Goal: Task Accomplishment & Management: Manage account settings

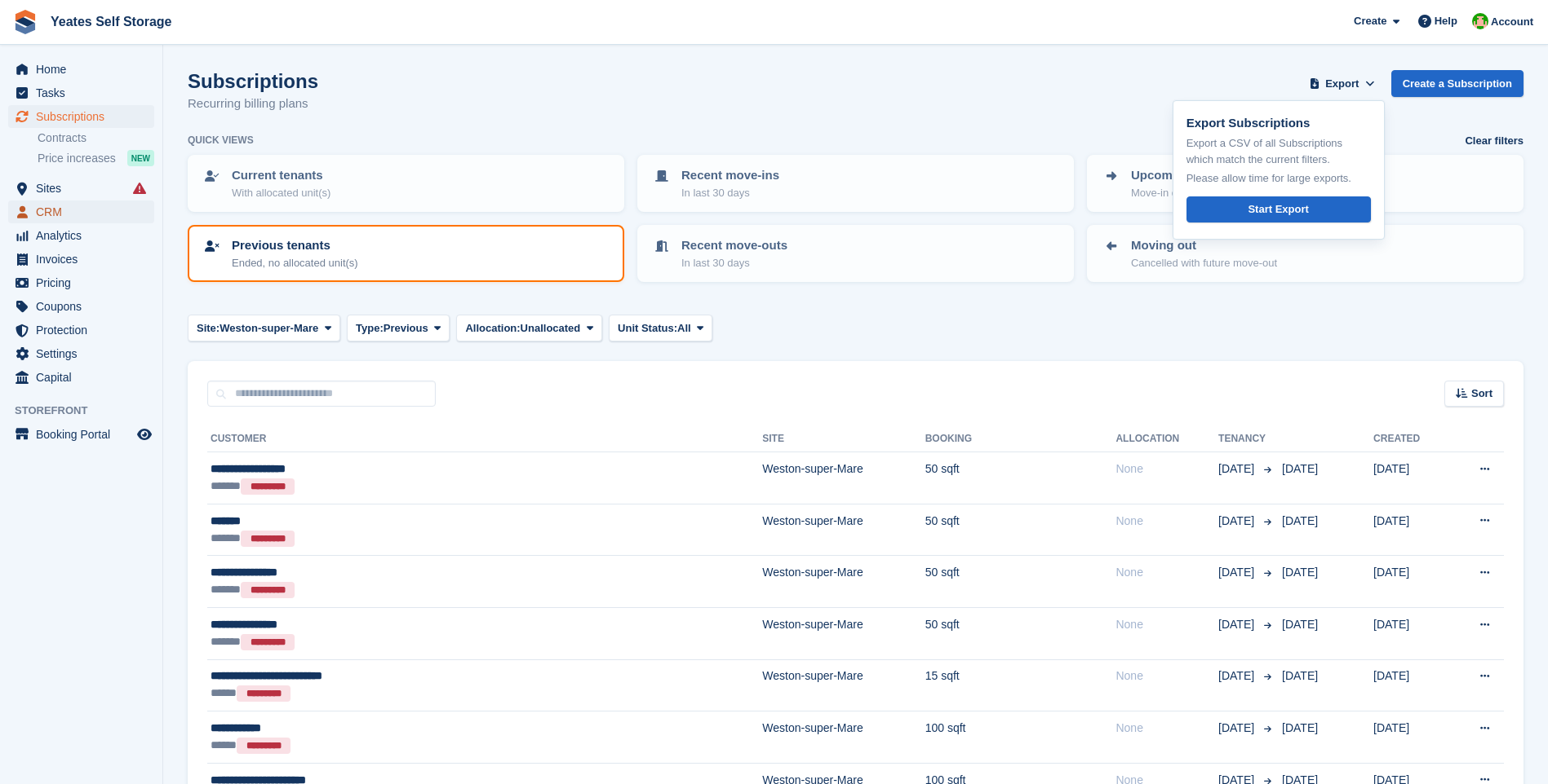
click at [50, 205] on span "CRM" at bounding box center [85, 212] width 98 height 23
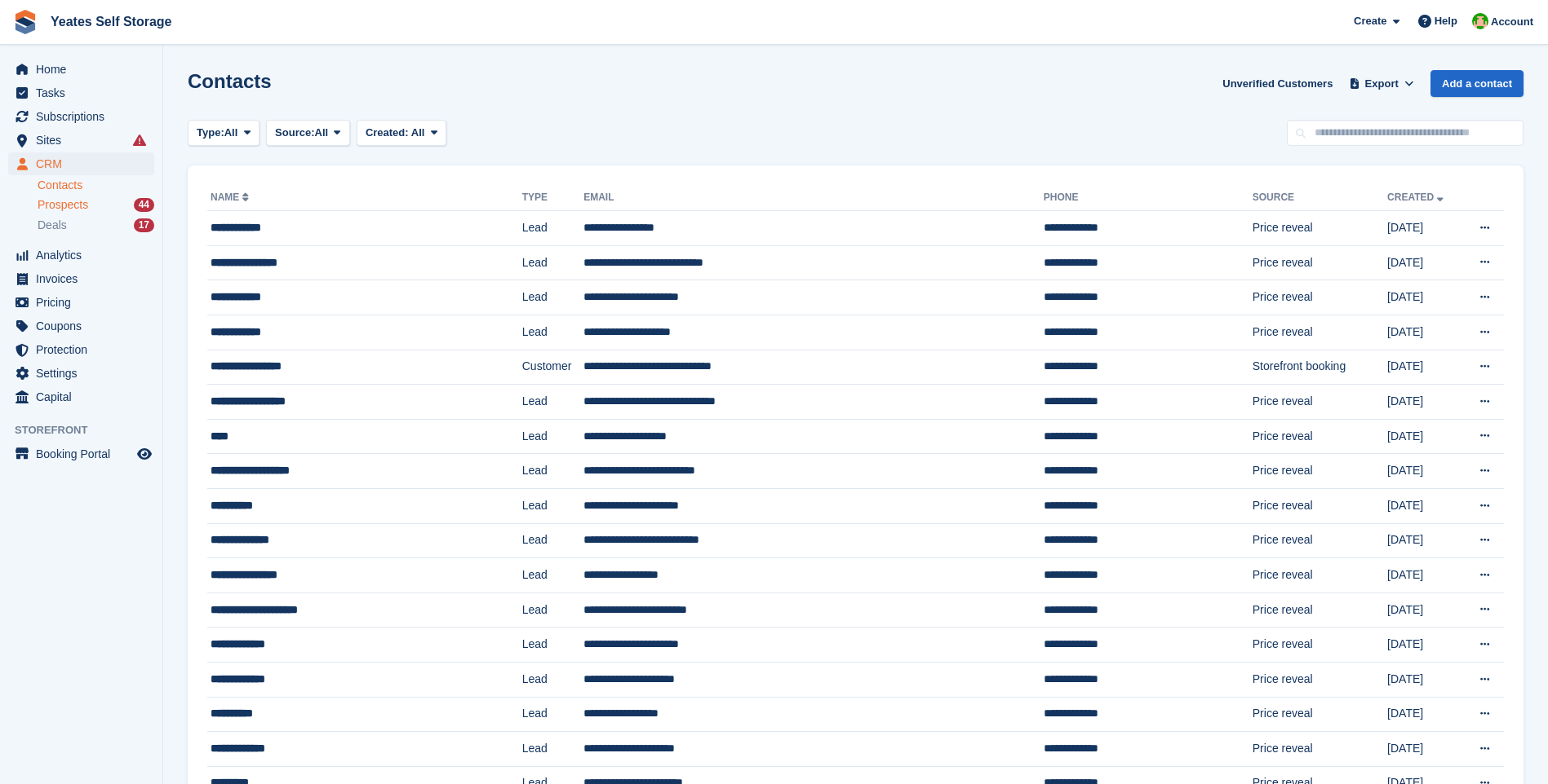
click at [66, 210] on span "Prospects" at bounding box center [63, 205] width 51 height 16
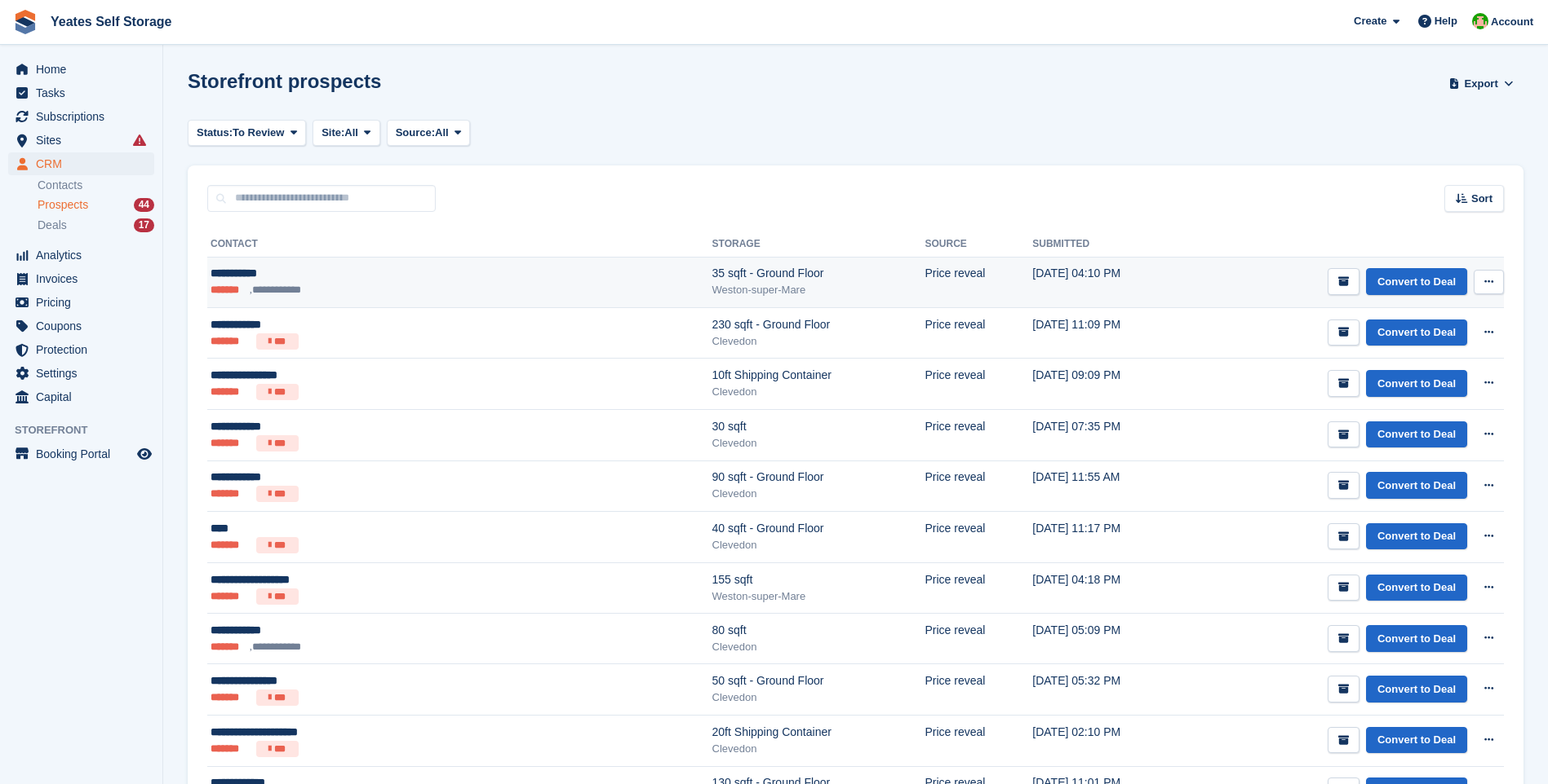
click at [713, 284] on div "Weston-super-Mare" at bounding box center [819, 291] width 213 height 16
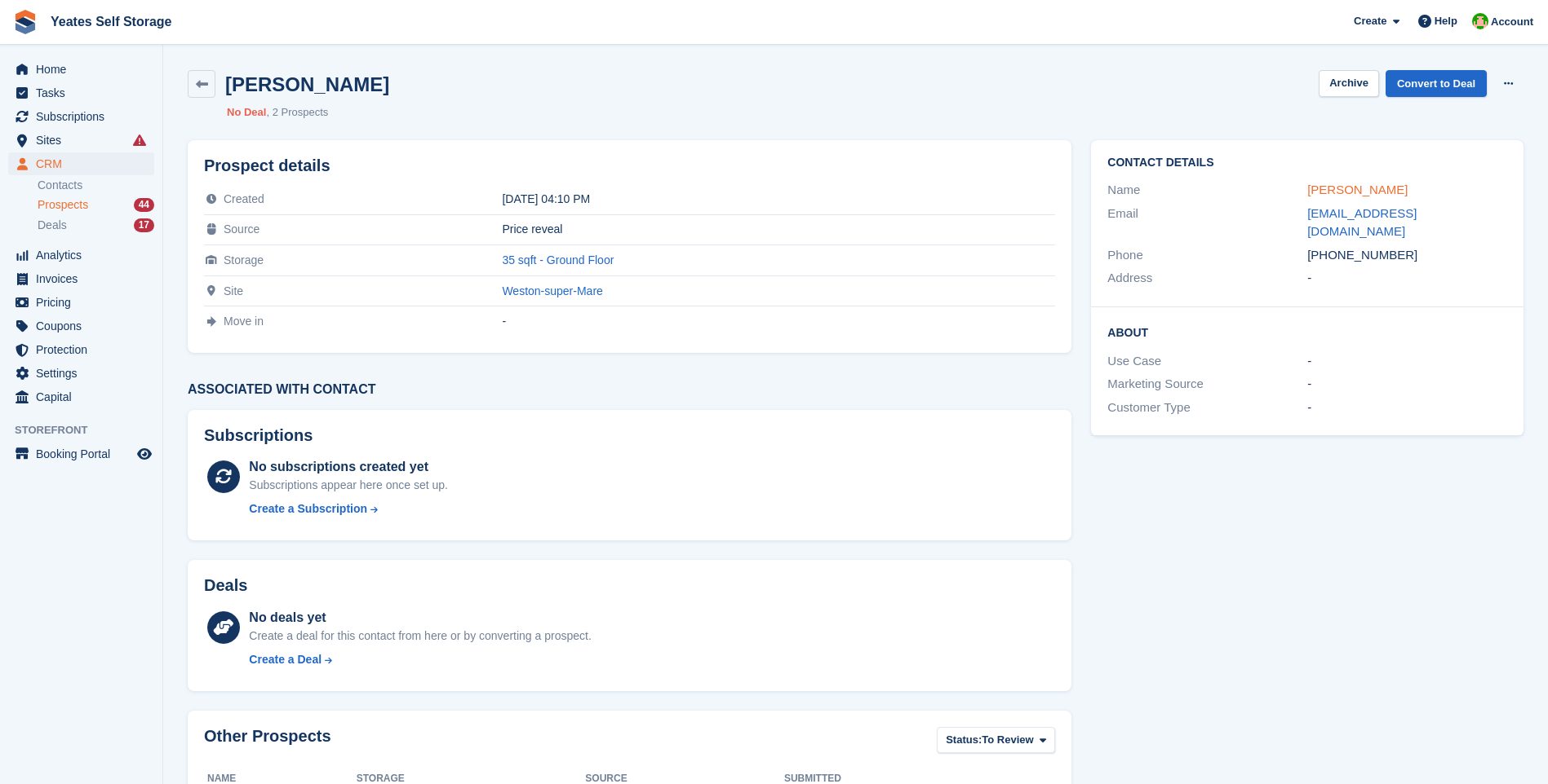
click at [1346, 192] on link "Gemma Smart" at bounding box center [1357, 190] width 101 height 14
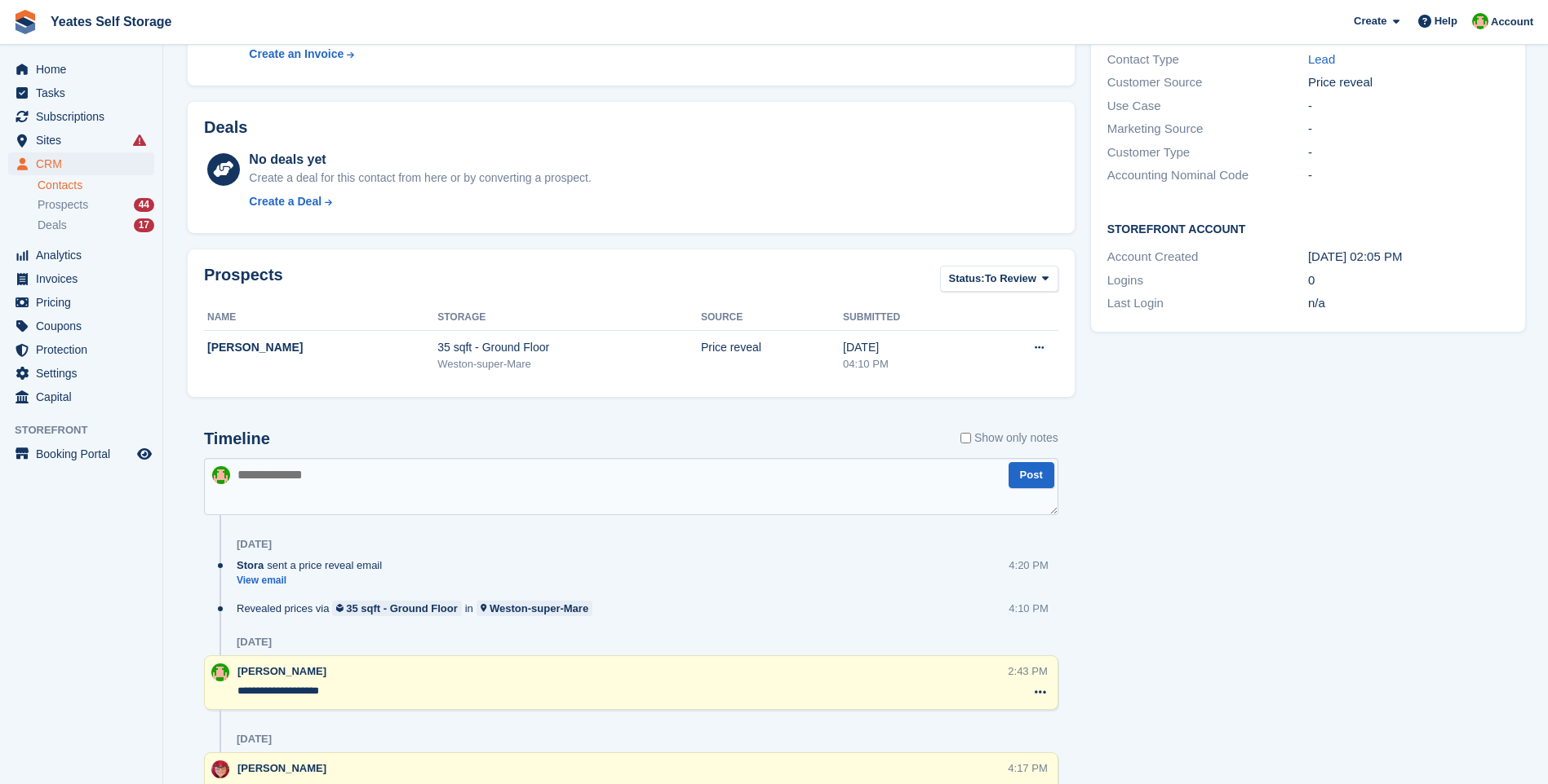
scroll to position [158, 0]
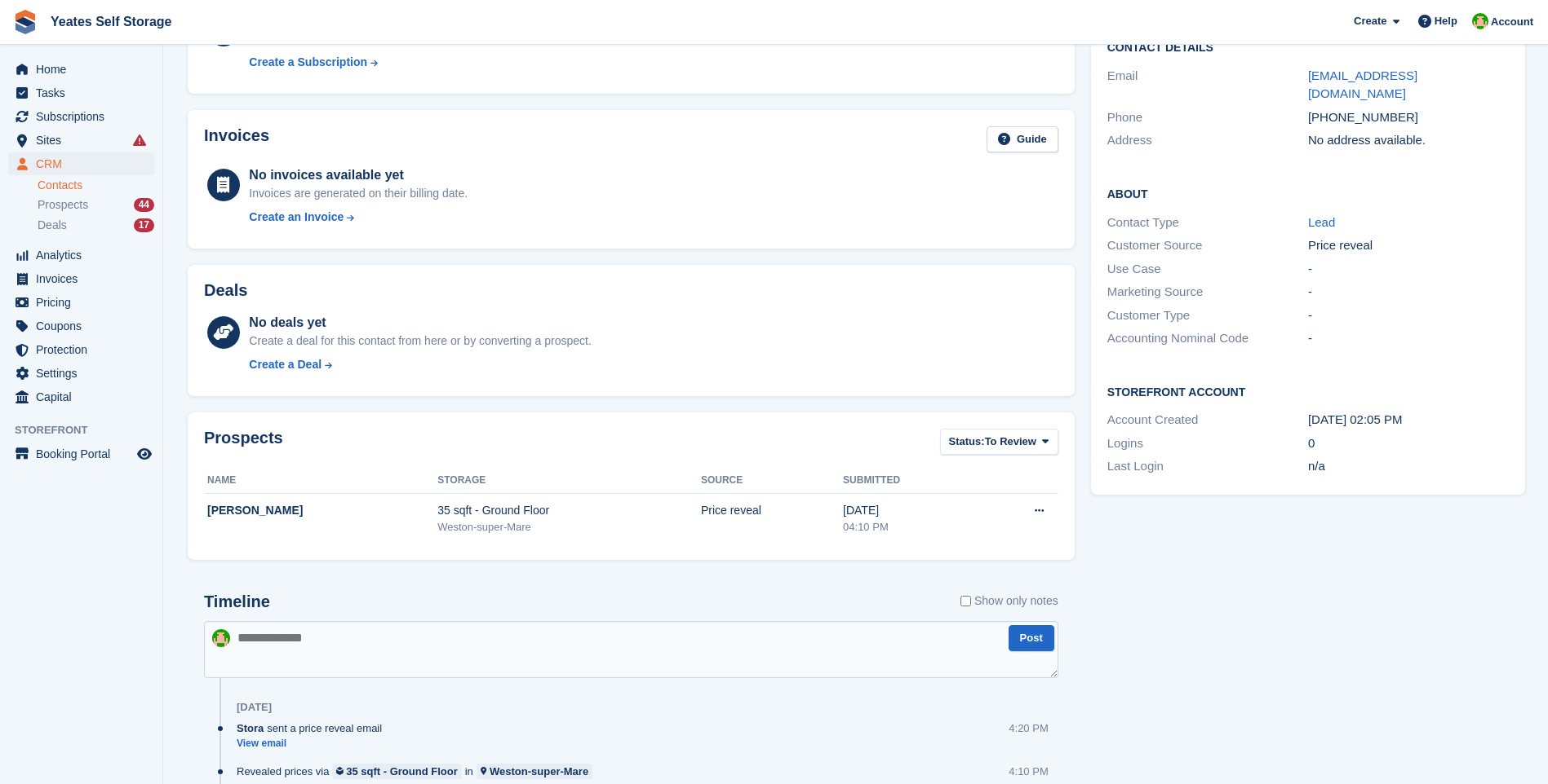
click at [373, 645] on textarea at bounding box center [631, 650] width 854 height 57
type textarea "**********"
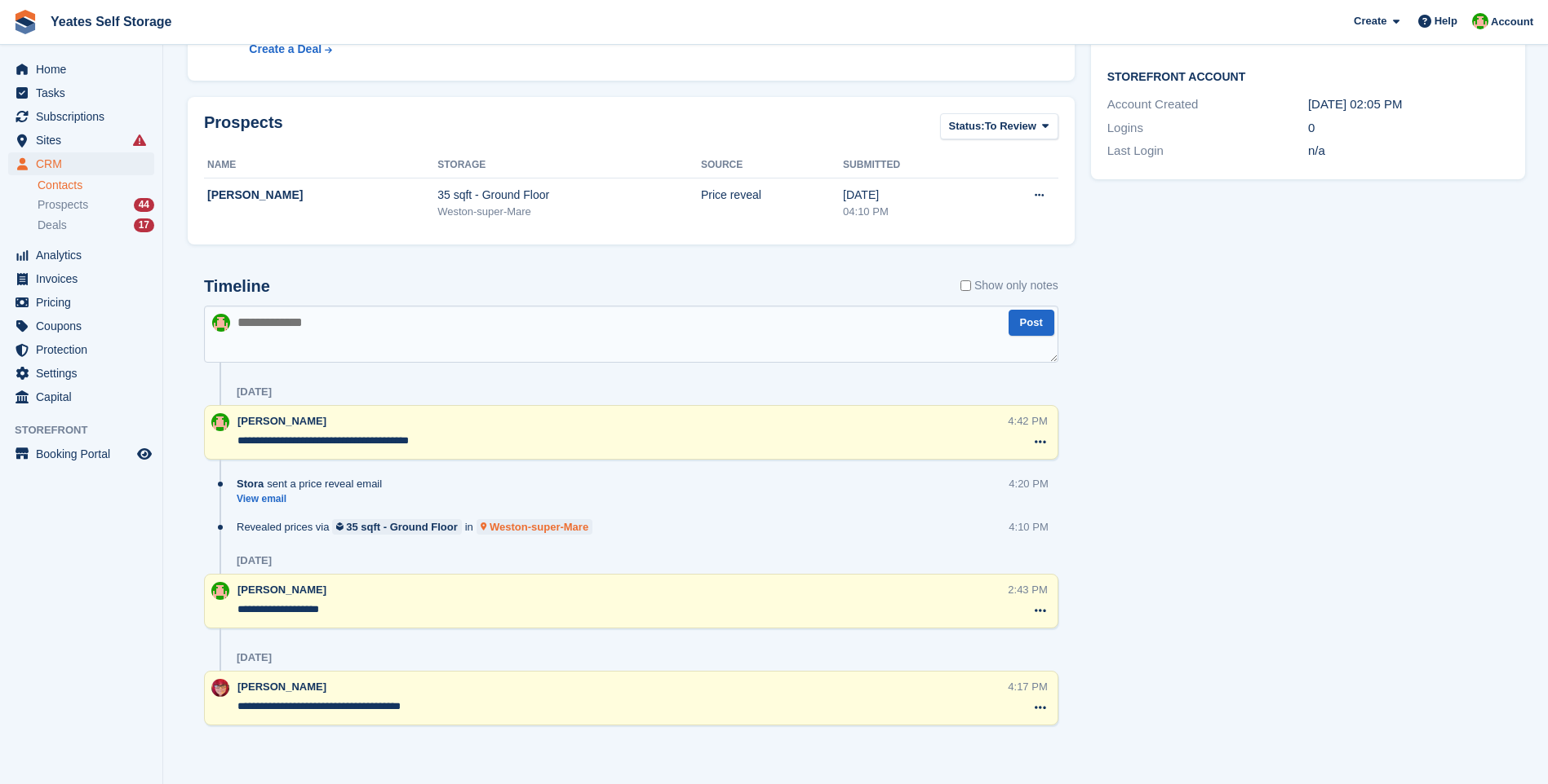
scroll to position [0, 0]
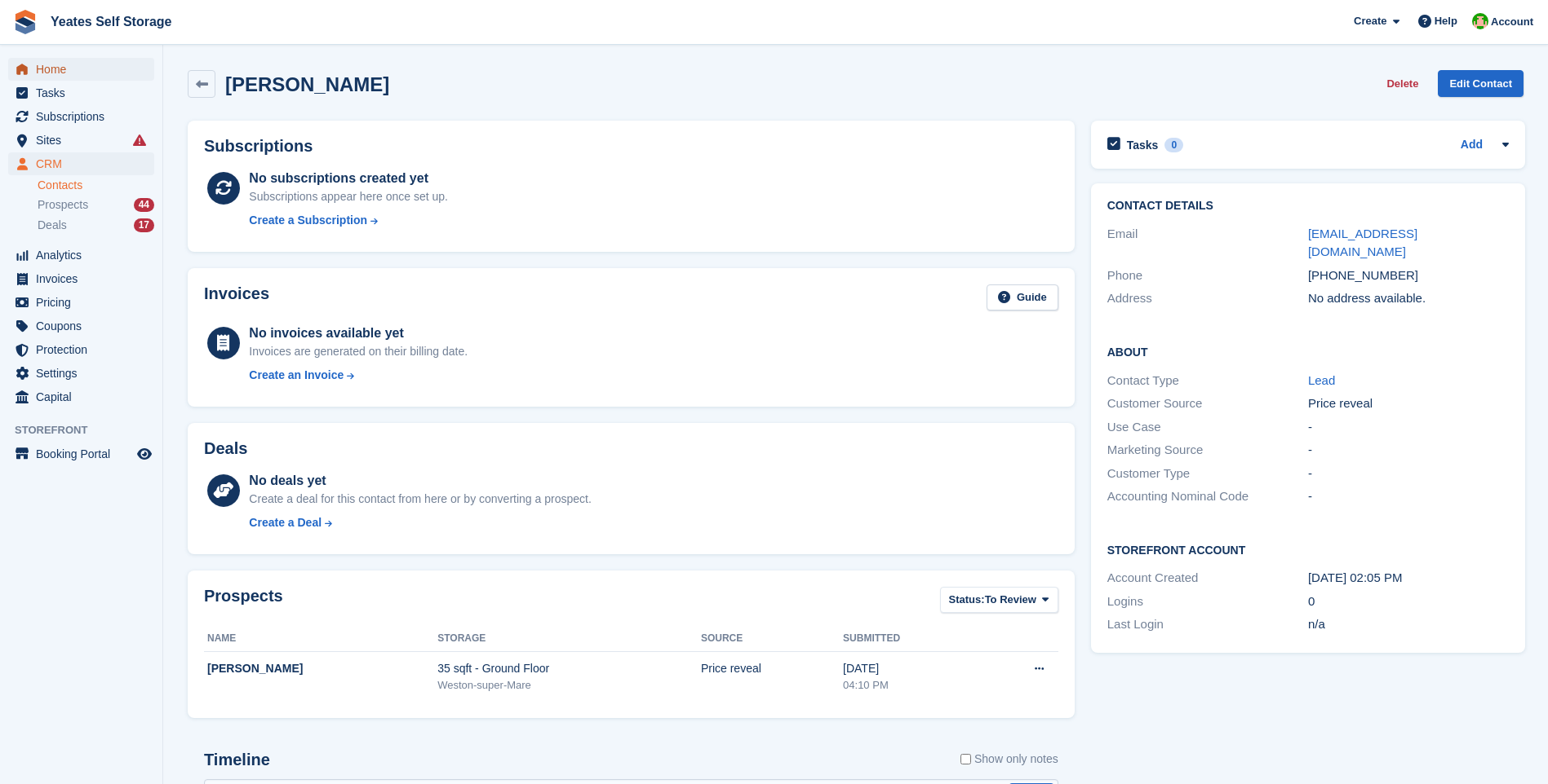
click at [44, 58] on span "Home" at bounding box center [85, 69] width 98 height 23
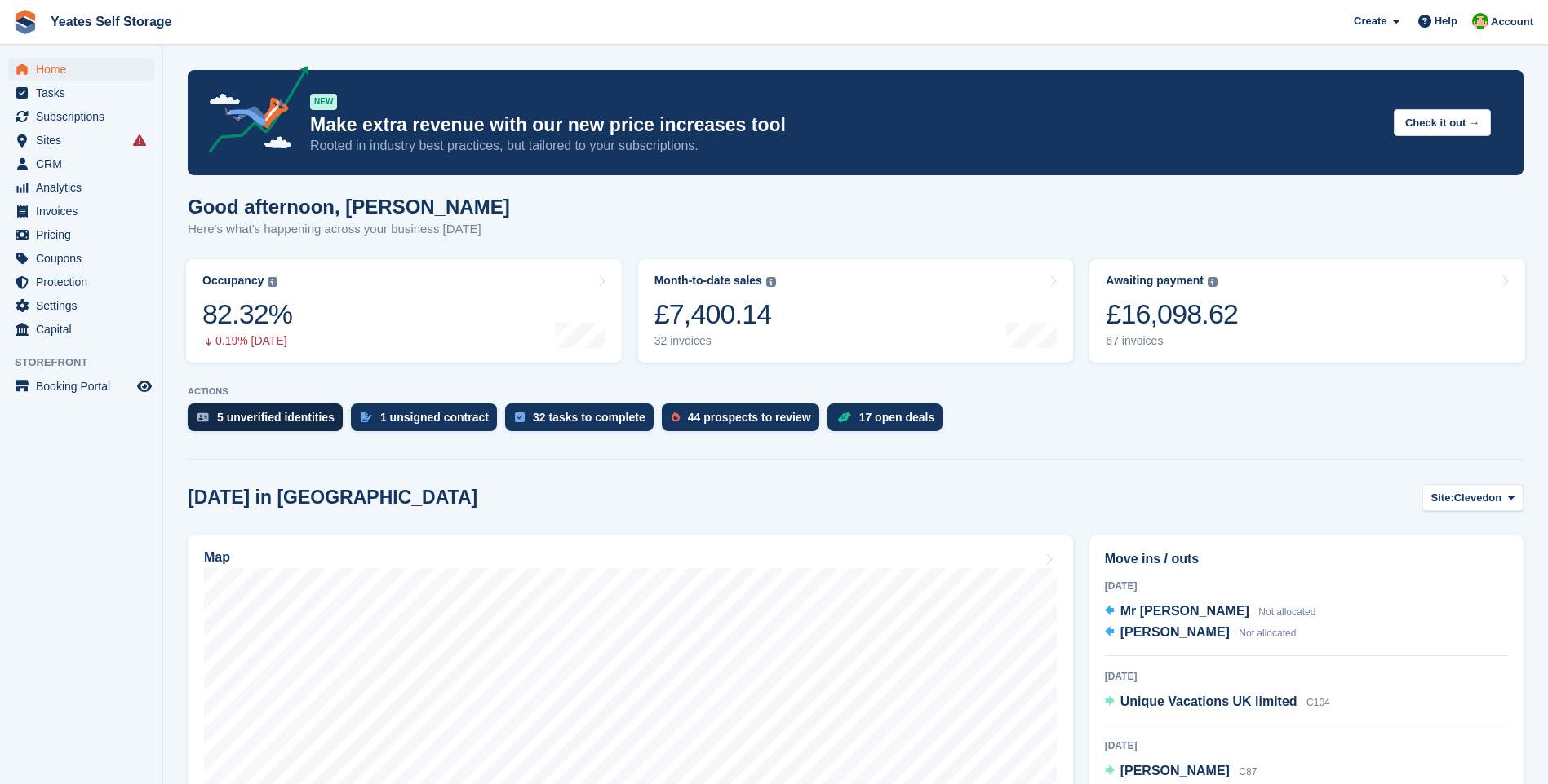
click at [264, 423] on div "5 unverified identities" at bounding box center [276, 417] width 117 height 13
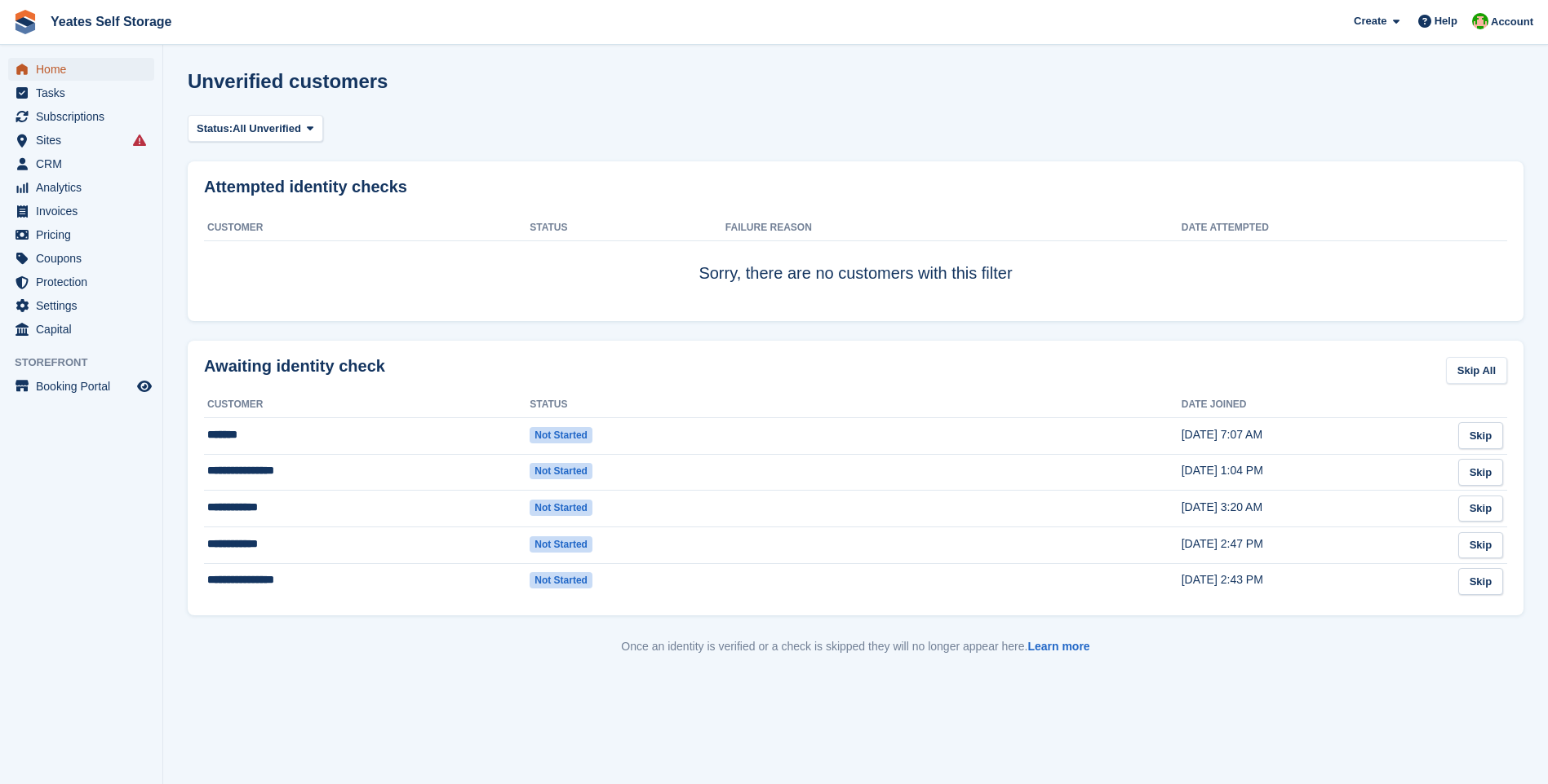
click at [61, 73] on span "Home" at bounding box center [85, 69] width 98 height 23
